Goal: Transaction & Acquisition: Book appointment/travel/reservation

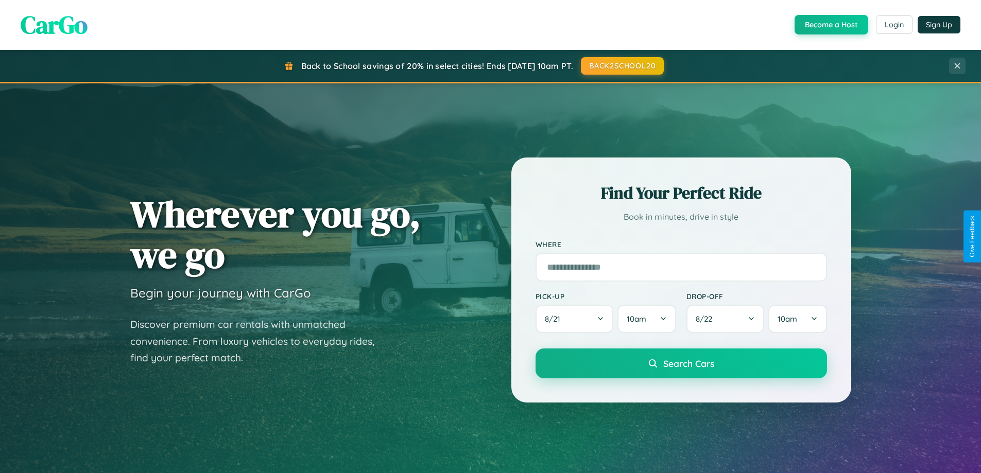
scroll to position [30, 0]
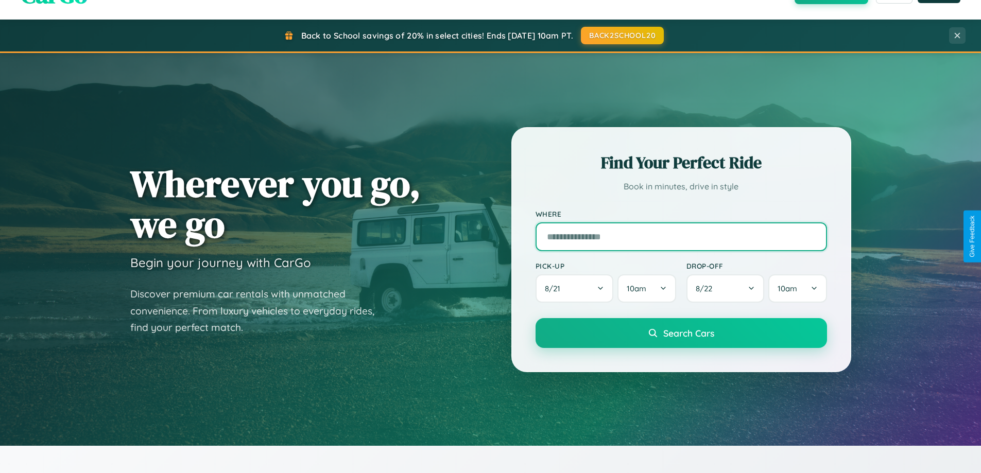
click at [680, 236] on input "text" at bounding box center [680, 236] width 291 height 29
type input "**********"
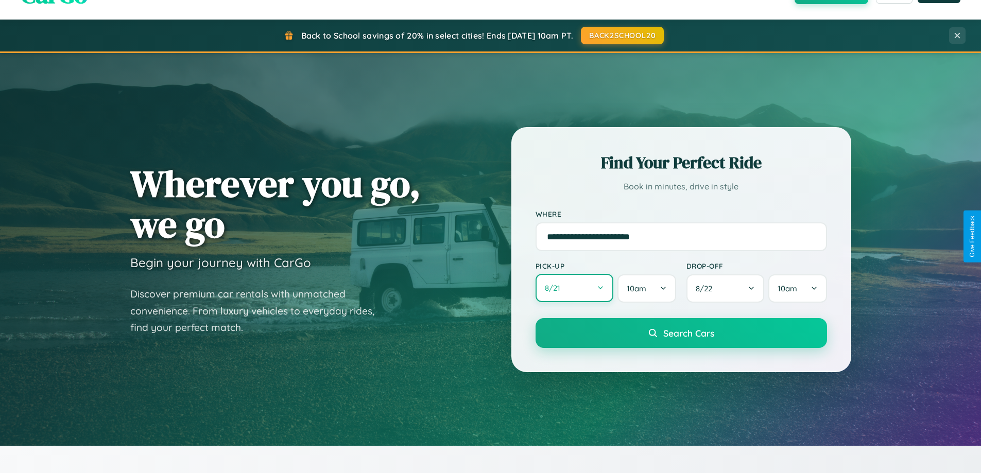
click at [574, 288] on button "8 / 21" at bounding box center [574, 288] width 78 height 28
select select "*"
select select "****"
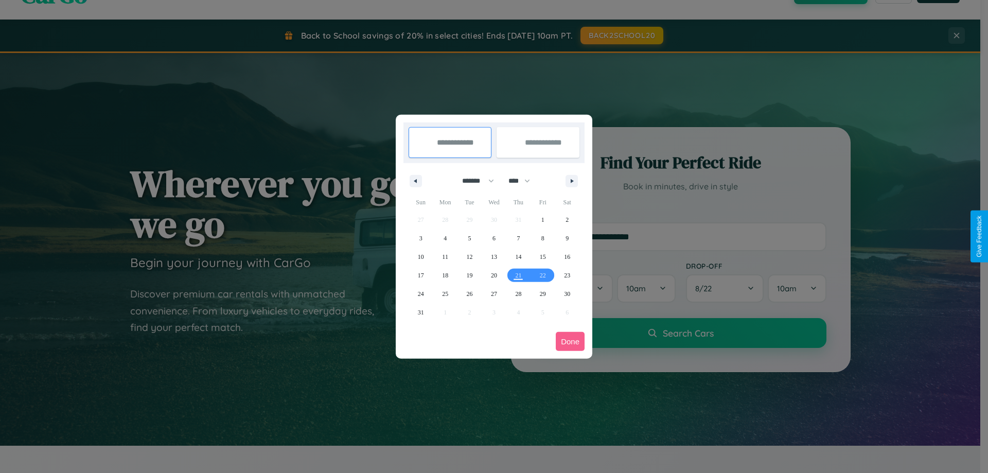
click at [474, 181] on select "******* ******** ***** ***** *** **** **** ****** ********* ******* ******** **…" at bounding box center [477, 180] width 44 height 17
select select "*"
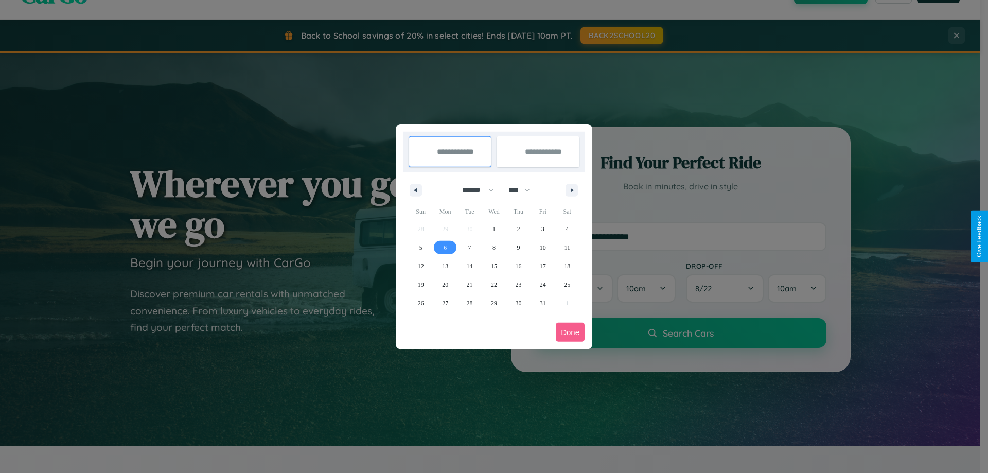
click at [445, 247] on span "6" at bounding box center [445, 247] width 3 height 19
type input "**********"
click at [518, 266] on span "16" at bounding box center [518, 266] width 6 height 19
type input "**********"
click at [570, 332] on button "Done" at bounding box center [570, 332] width 29 height 19
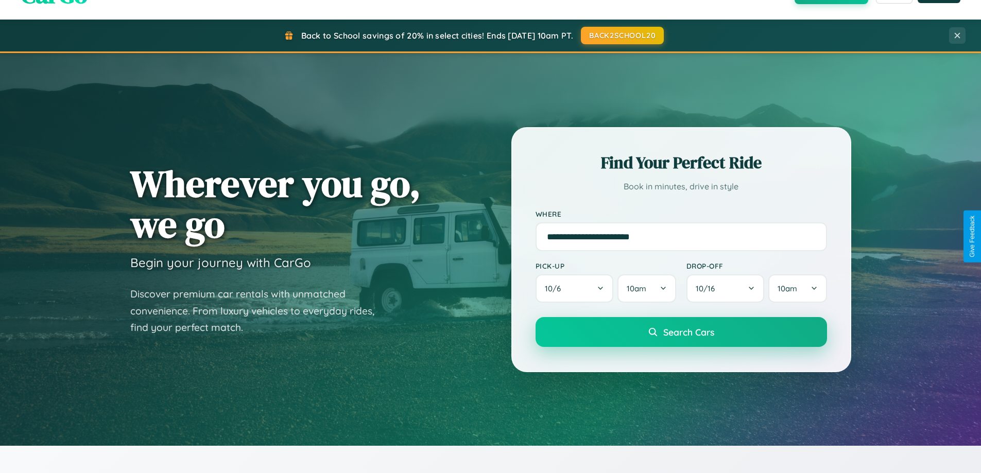
click at [680, 332] on span "Search Cars" at bounding box center [688, 331] width 51 height 11
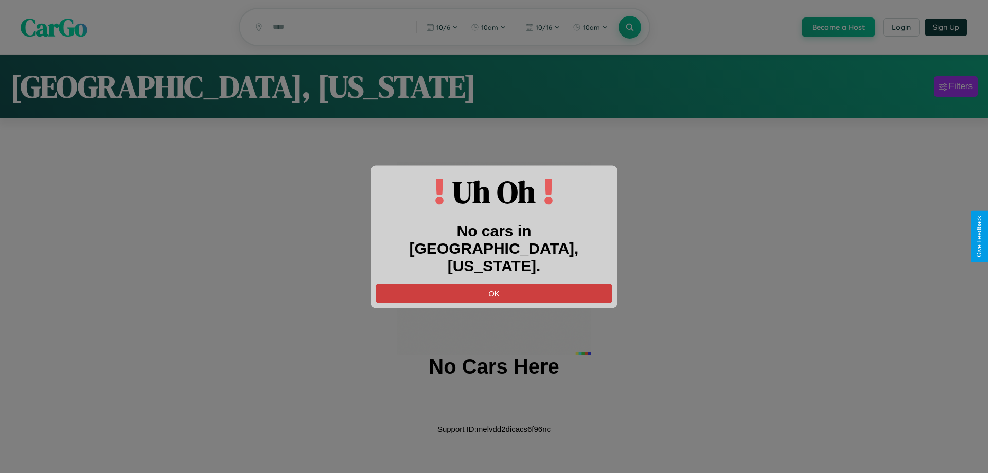
click at [494, 284] on button "OK" at bounding box center [494, 293] width 237 height 19
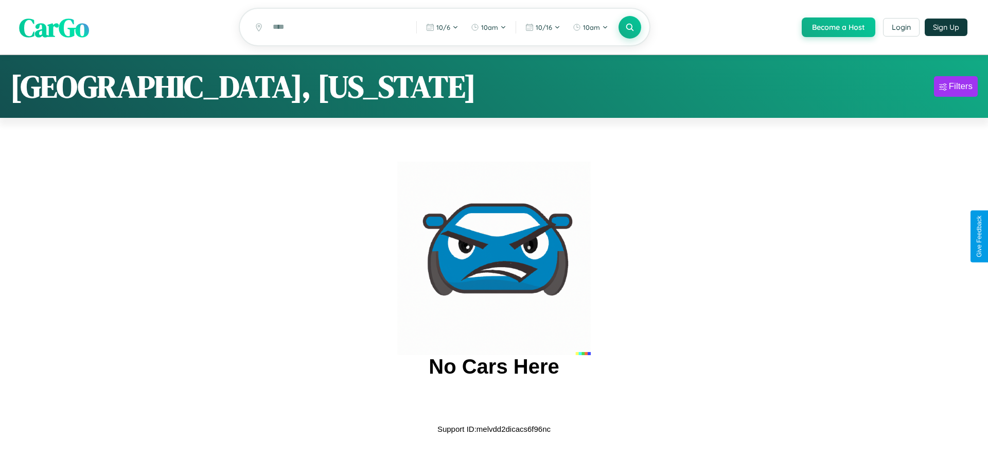
click at [54, 28] on span "CarGo" at bounding box center [54, 27] width 70 height 36
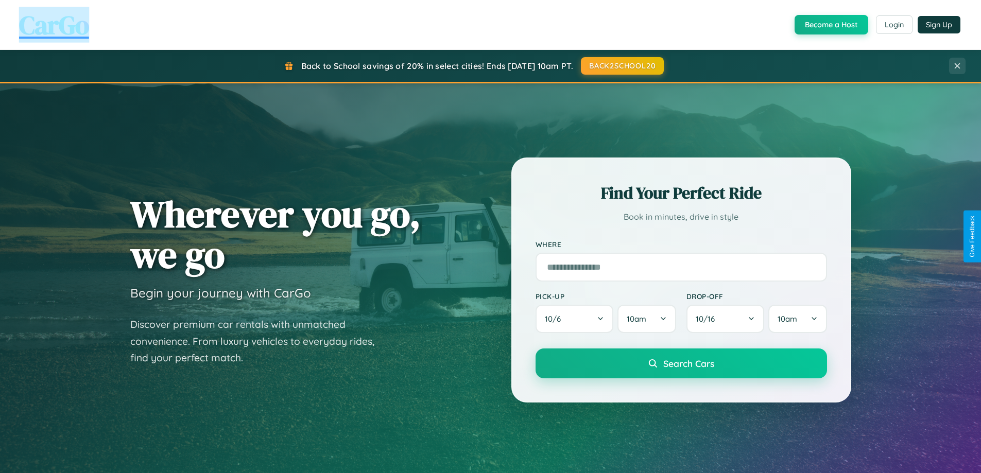
scroll to position [1654, 0]
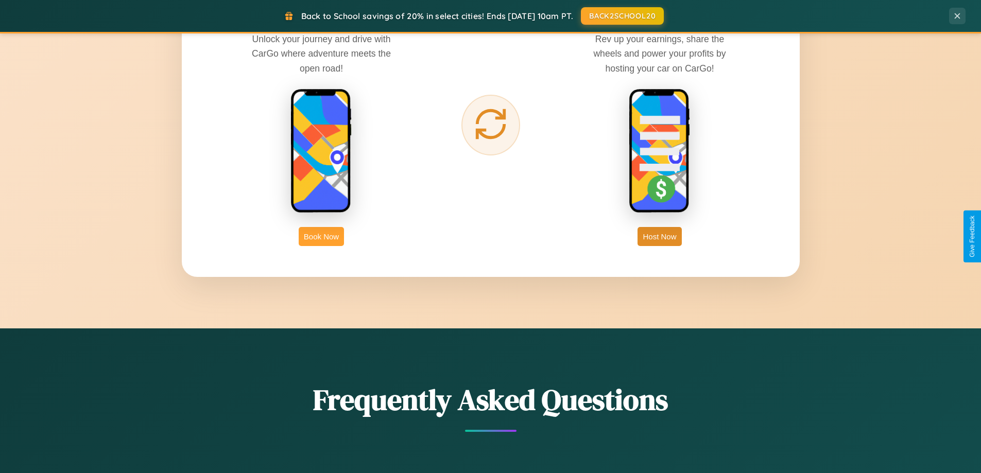
click at [321, 236] on button "Book Now" at bounding box center [321, 236] width 45 height 19
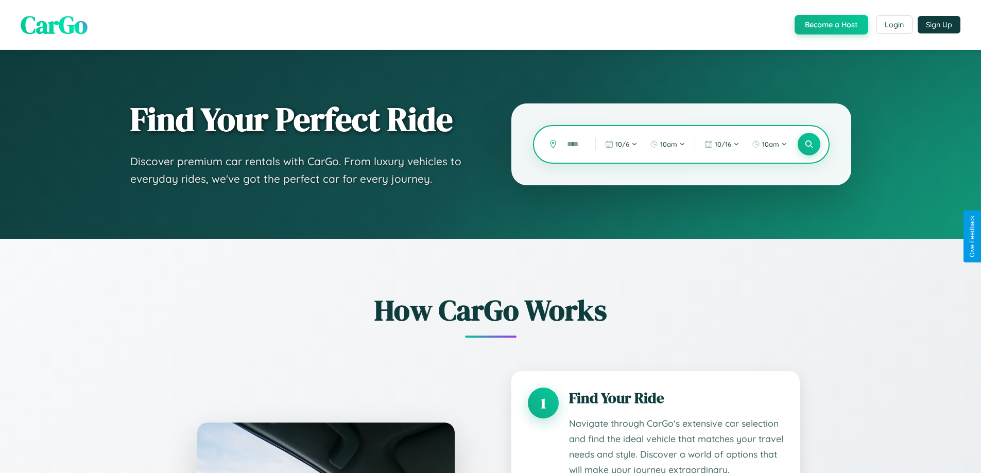
click at [573, 144] on input "text" at bounding box center [573, 144] width 23 height 18
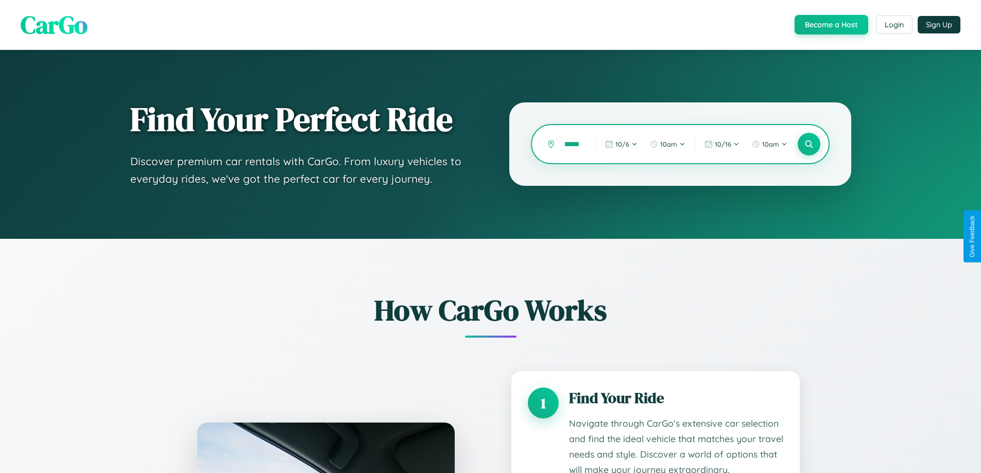
scroll to position [0, 21]
type input "*********"
click at [808, 144] on icon at bounding box center [808, 144] width 10 height 10
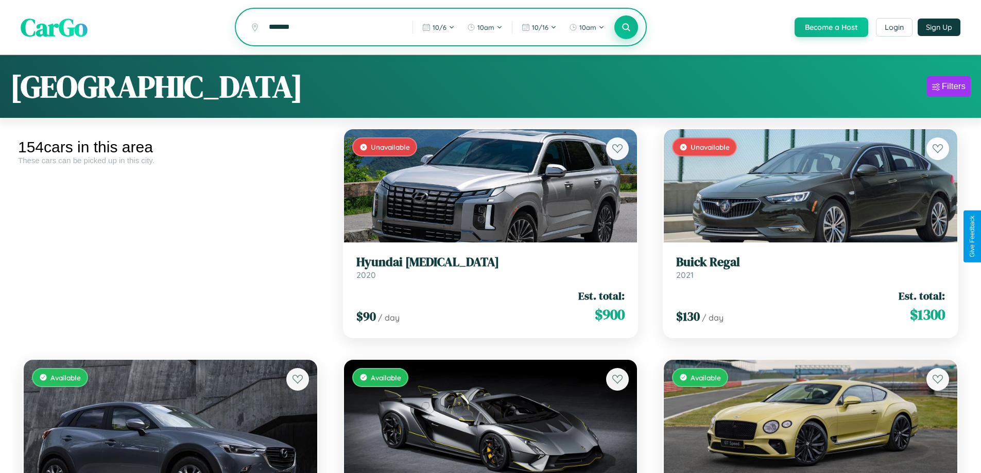
click at [625, 28] on icon at bounding box center [626, 27] width 10 height 10
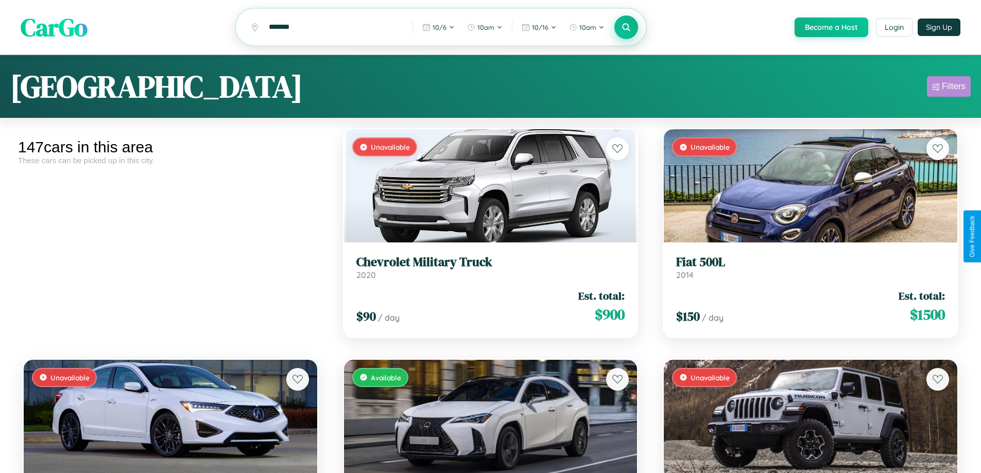
click at [948, 88] on div "Filters" at bounding box center [953, 86] width 24 height 10
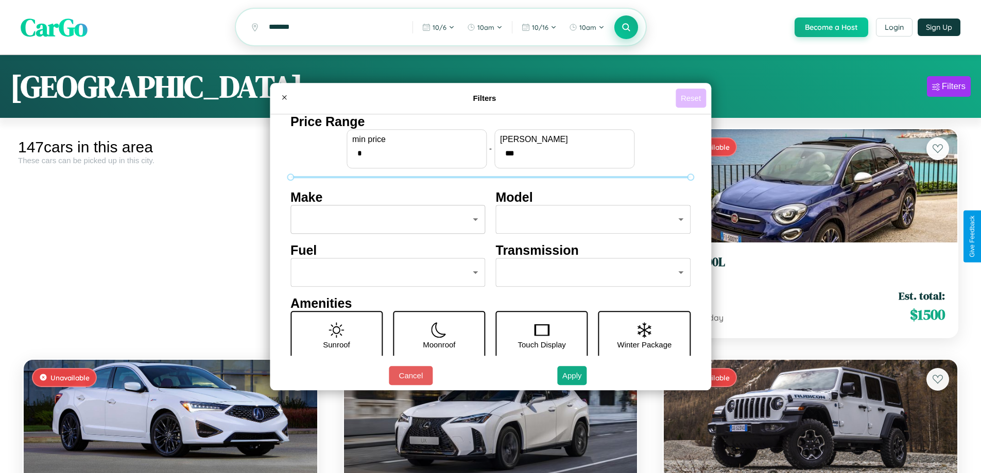
click at [692, 98] on button "Reset" at bounding box center [690, 98] width 30 height 19
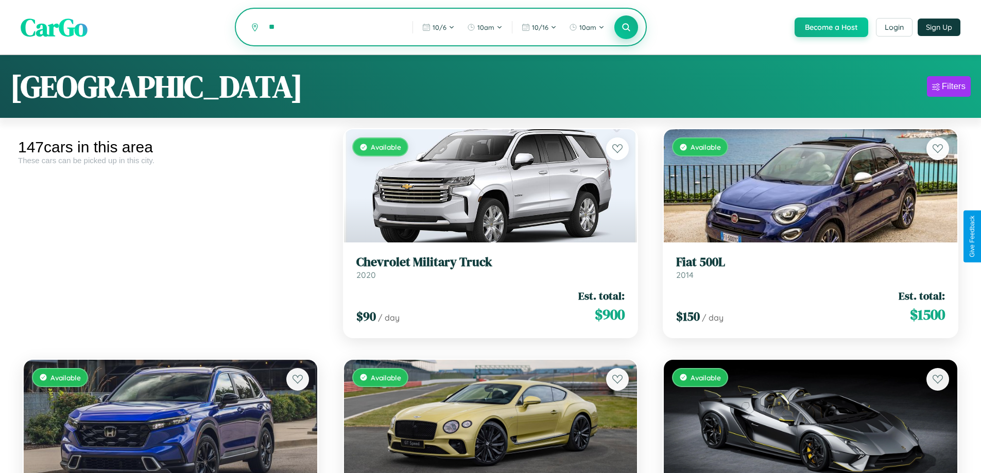
type input "*"
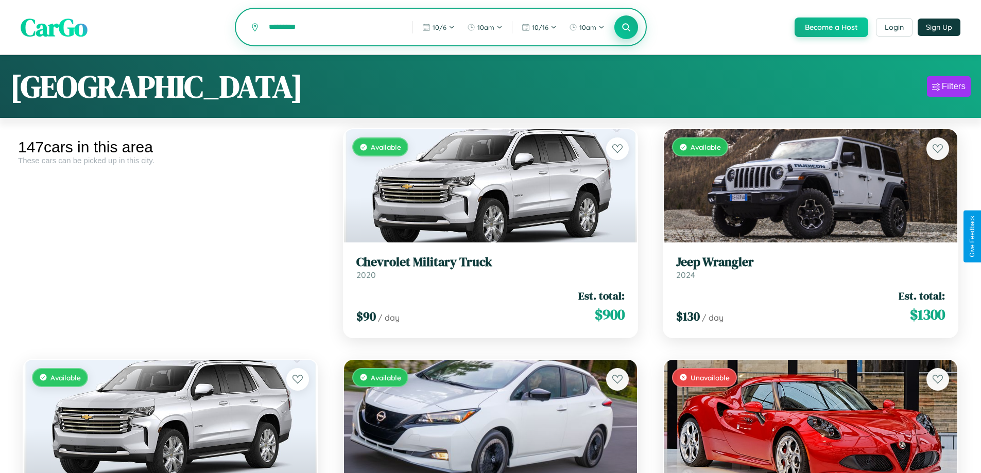
type input "*********"
click at [625, 27] on icon at bounding box center [626, 27] width 10 height 10
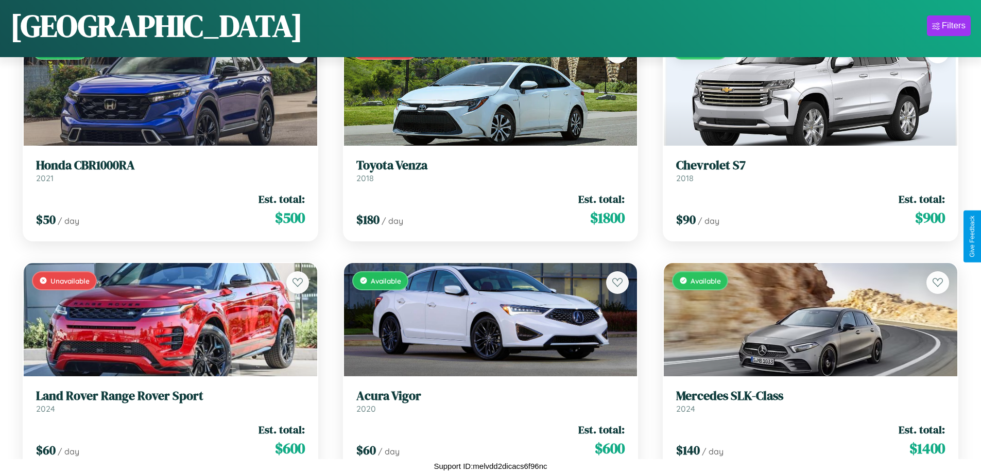
scroll to position [3602, 0]
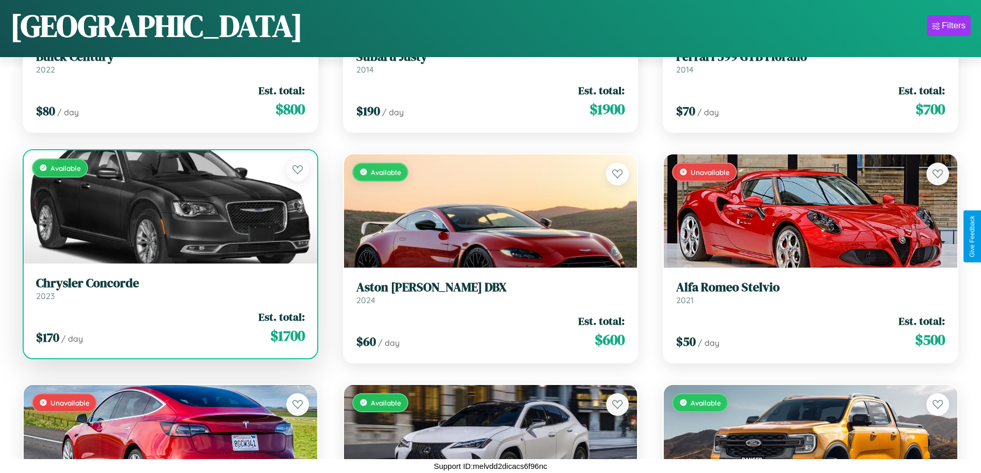
click at [169, 288] on h3 "Chrysler Concorde" at bounding box center [170, 283] width 269 height 15
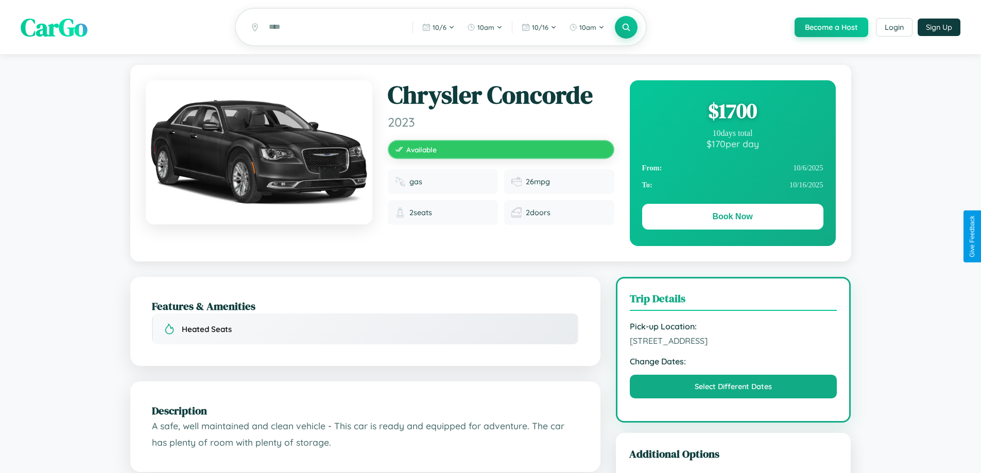
click at [732, 112] on div "$ 1700" at bounding box center [732, 111] width 181 height 28
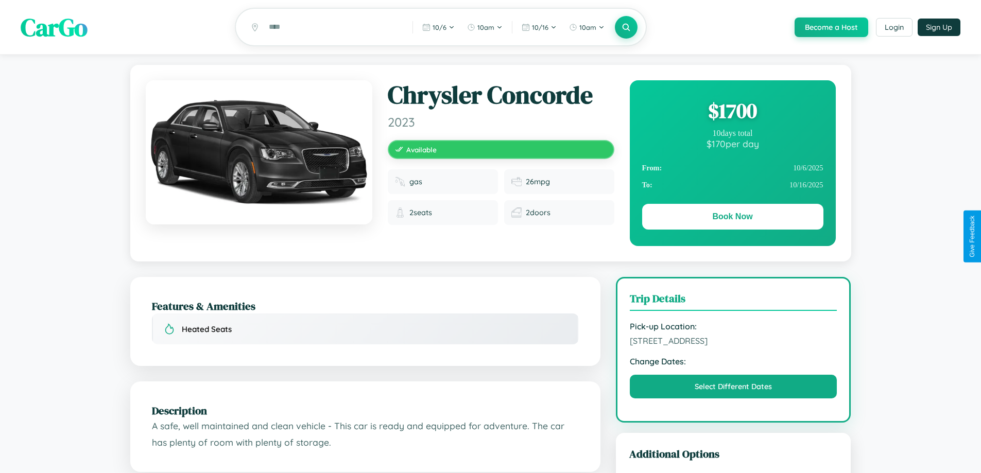
click at [732, 112] on div "$ 1700" at bounding box center [732, 111] width 181 height 28
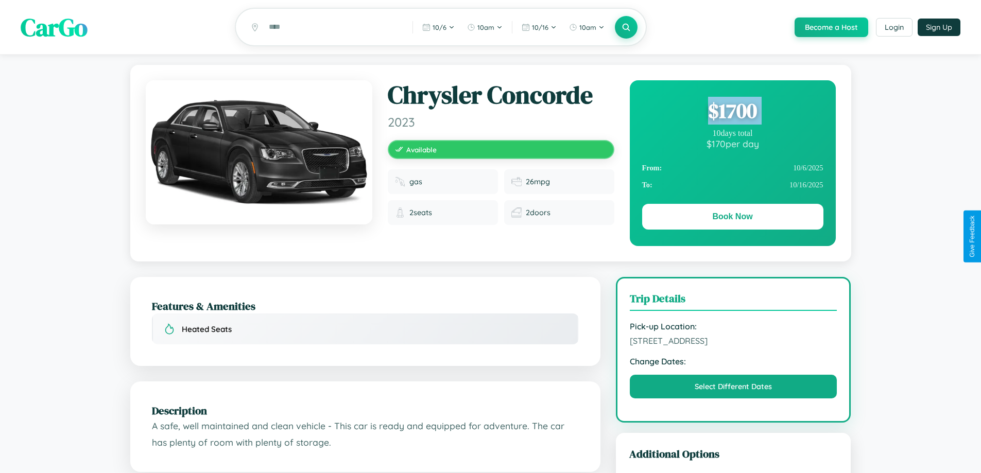
click at [732, 112] on div "$ 1700" at bounding box center [732, 111] width 181 height 28
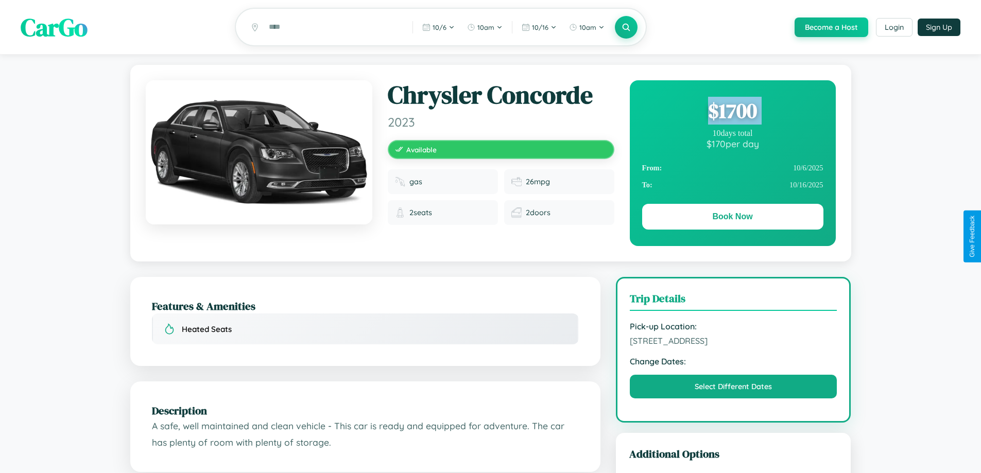
click at [732, 112] on div "$ 1700" at bounding box center [732, 111] width 181 height 28
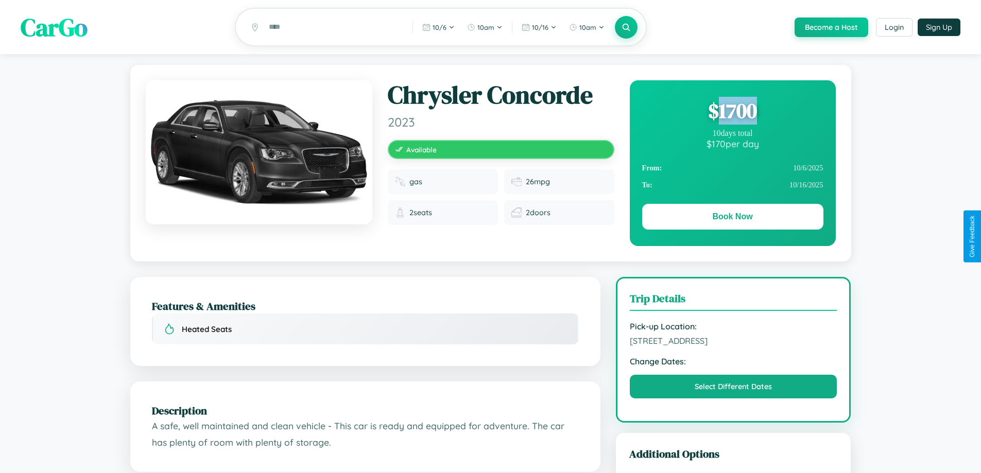
click at [732, 112] on div "$ 1700" at bounding box center [732, 111] width 181 height 28
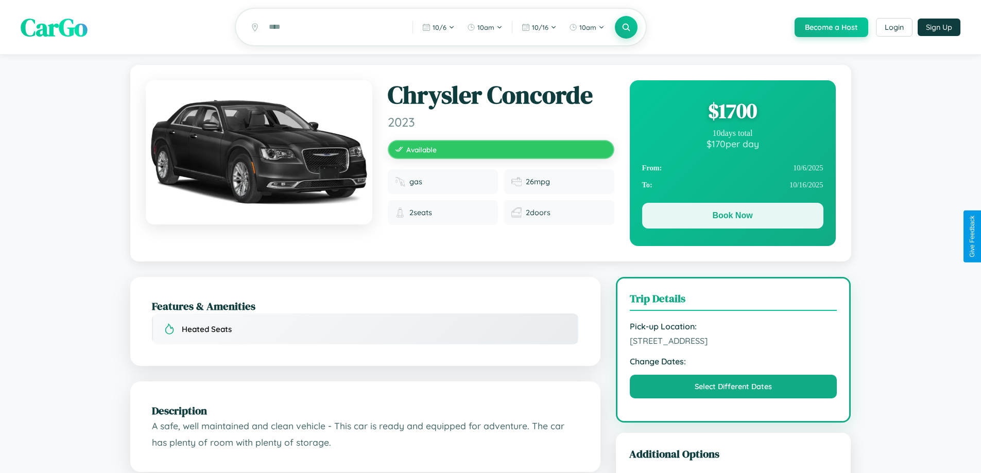
click at [732, 217] on button "Book Now" at bounding box center [732, 216] width 181 height 26
